Goal: Task Accomplishment & Management: Manage account settings

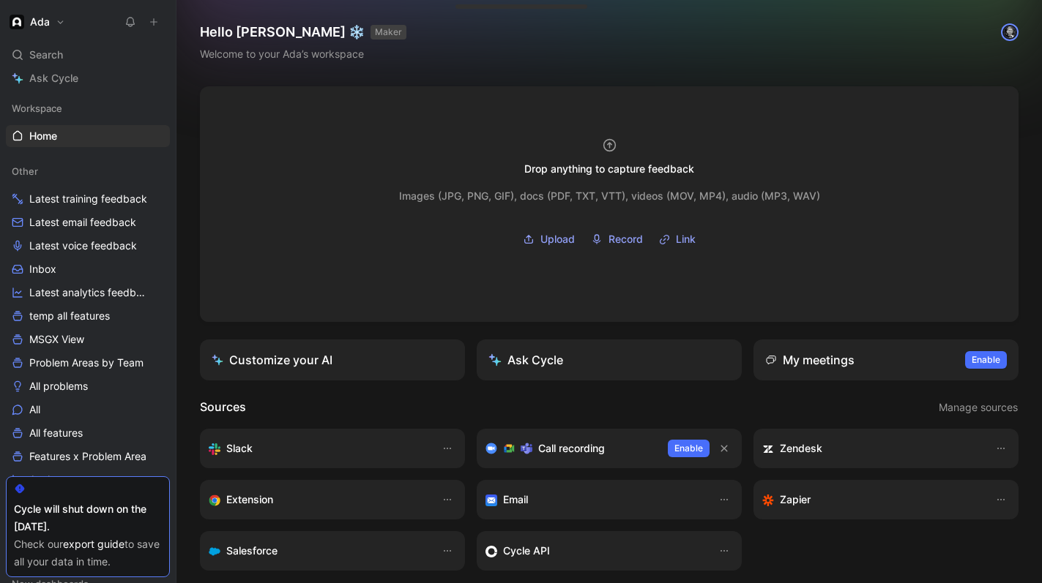
click at [55, 20] on button "Ada" at bounding box center [37, 22] width 63 height 20
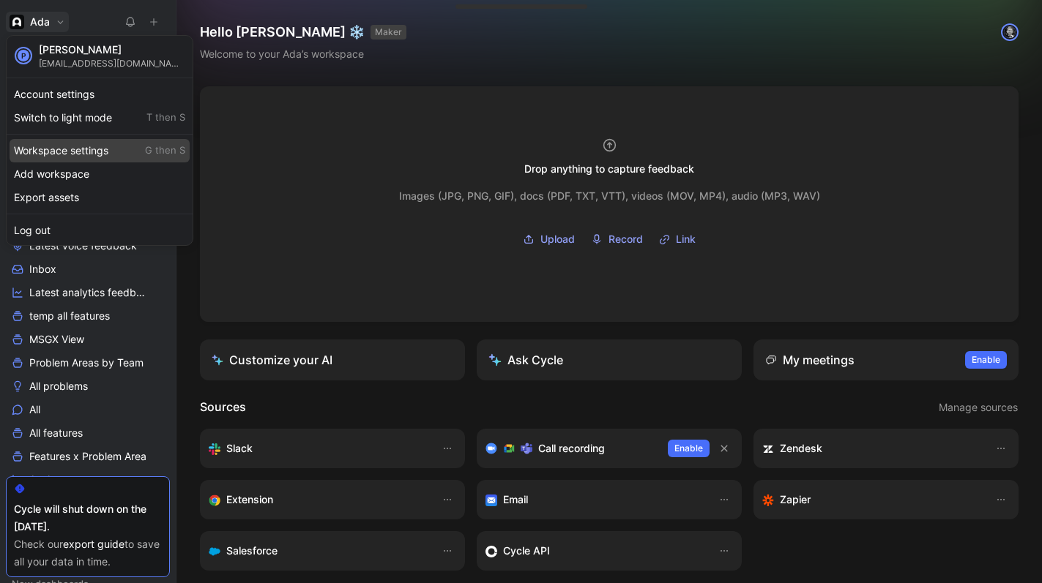
click at [87, 152] on div "Workspace settings G then S" at bounding box center [100, 150] width 180 height 23
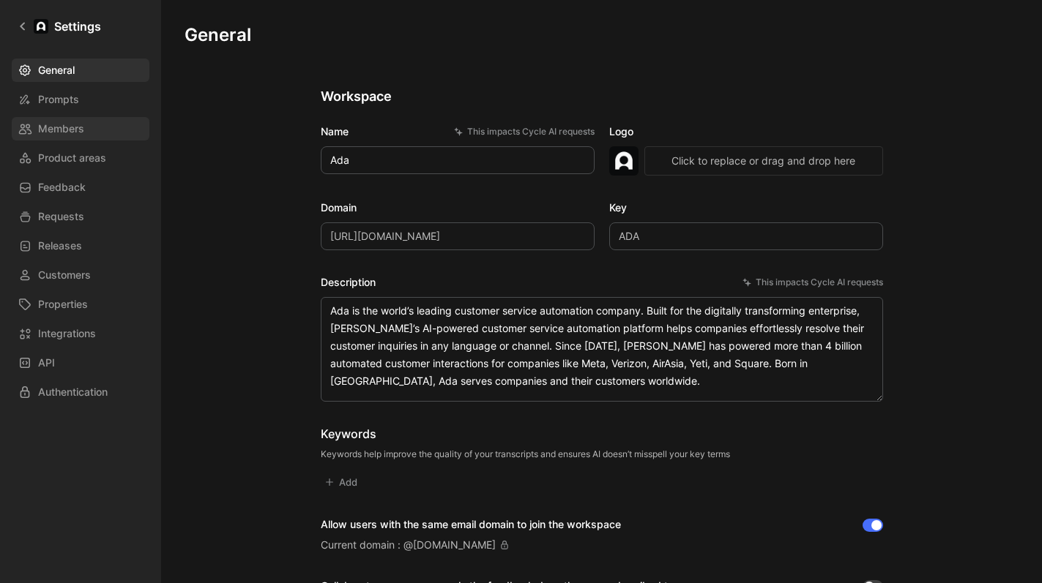
click at [101, 123] on link "Members" at bounding box center [81, 128] width 138 height 23
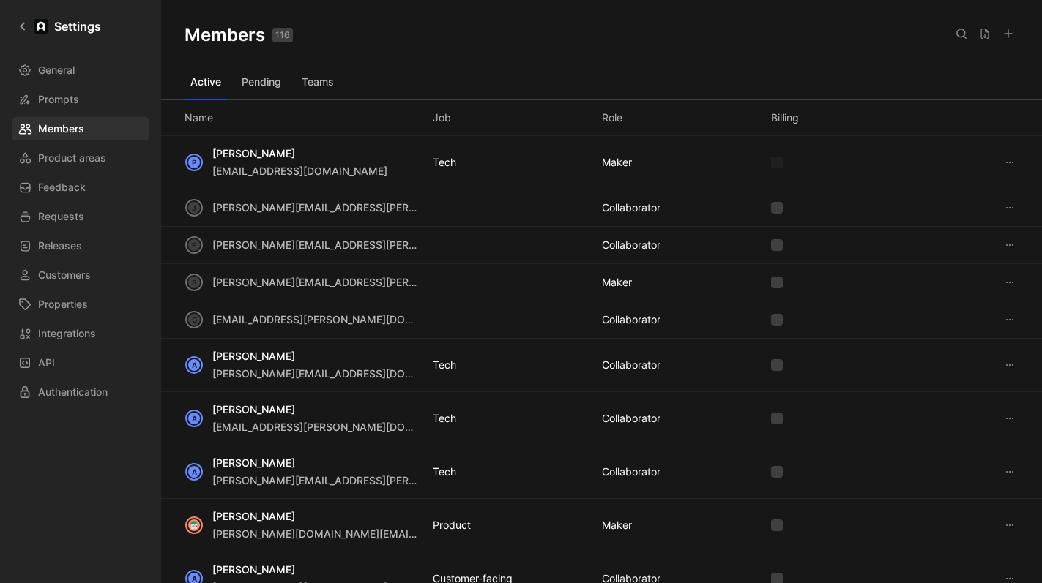
click at [618, 124] on div "Role" at bounding box center [612, 118] width 20 height 18
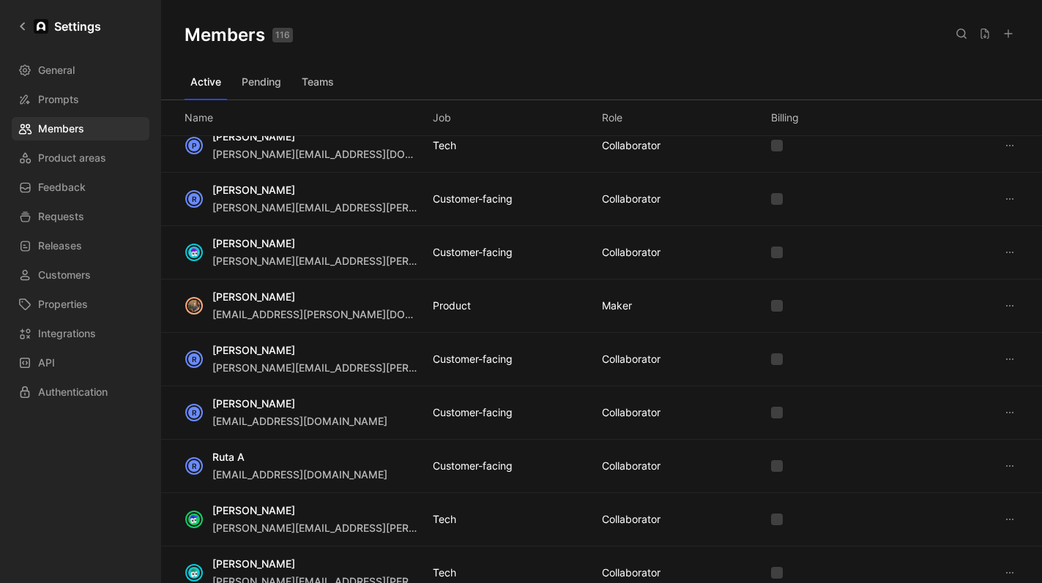
scroll to position [5108, 0]
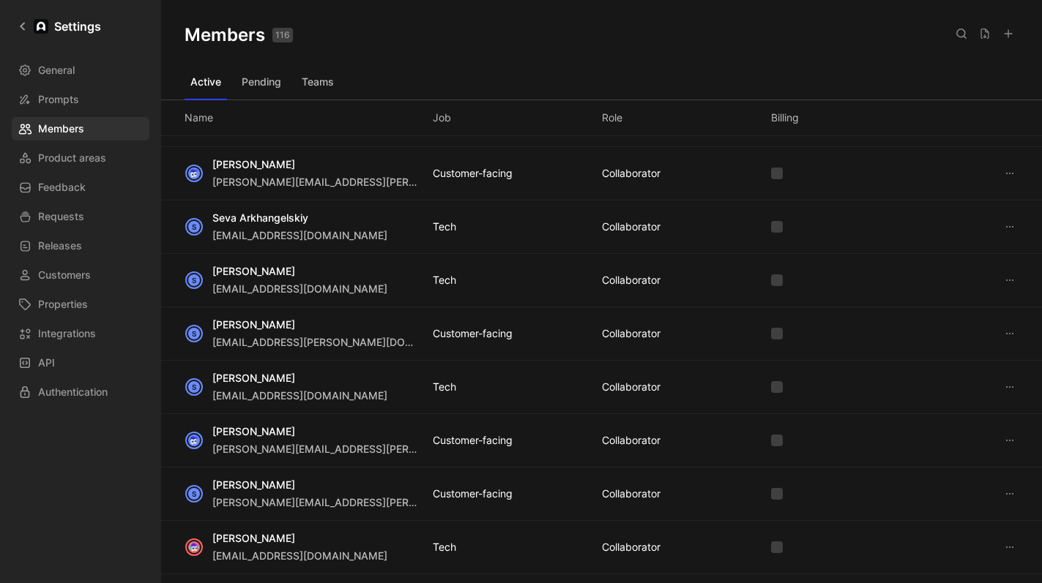
click at [623, 124] on div "Name Job Role Billing" at bounding box center [601, 118] width 881 height 36
click at [964, 41] on button at bounding box center [961, 33] width 20 height 20
click at [264, 66] on div "Members 116 Saved" at bounding box center [601, 35] width 881 height 70
click at [260, 86] on button "Pending" at bounding box center [261, 81] width 51 height 23
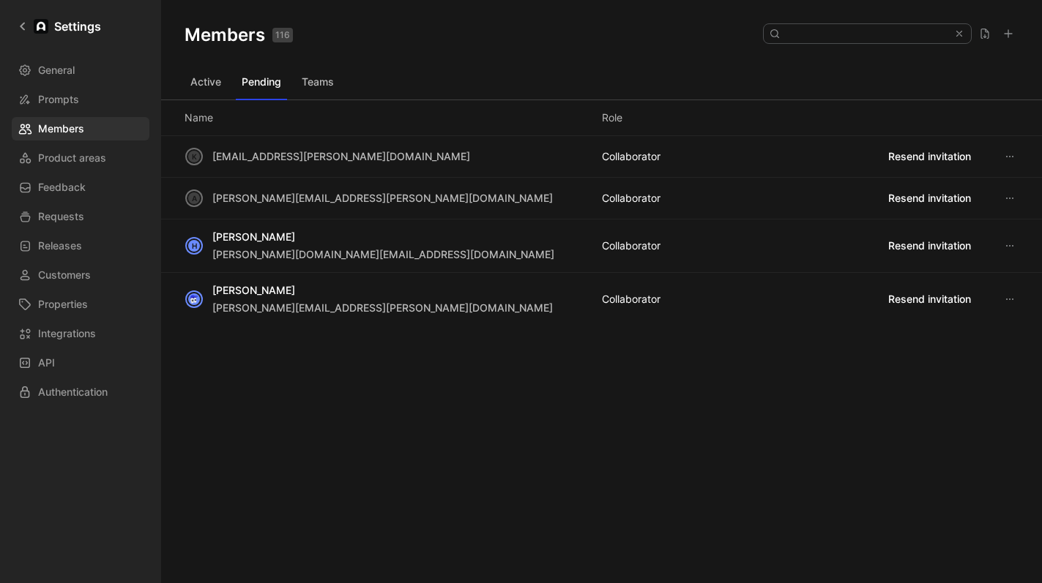
click at [199, 81] on button "Active" at bounding box center [205, 81] width 42 height 23
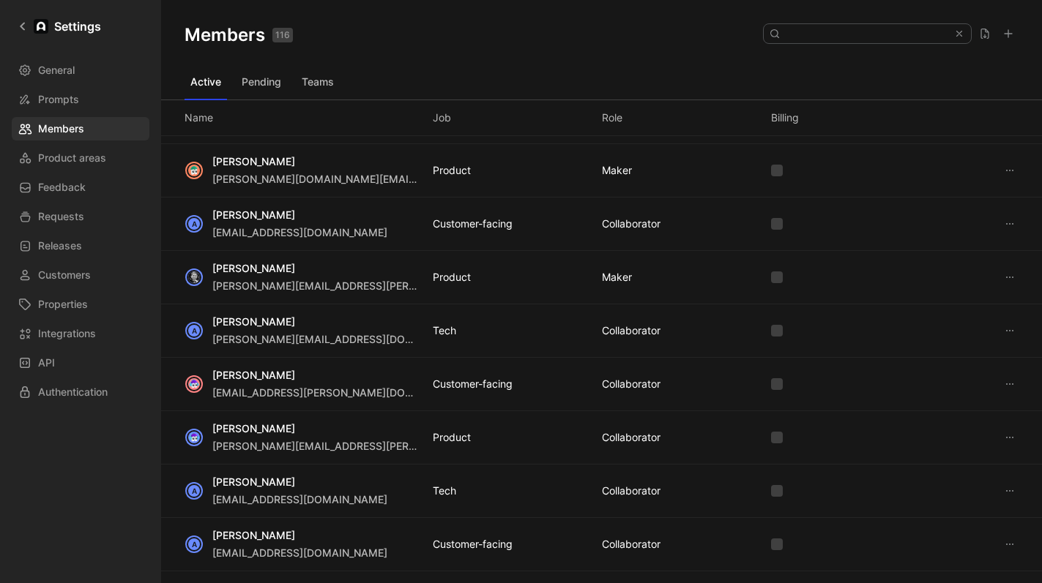
scroll to position [356, 0]
